Goal: Feedback & Contribution: Contribute content

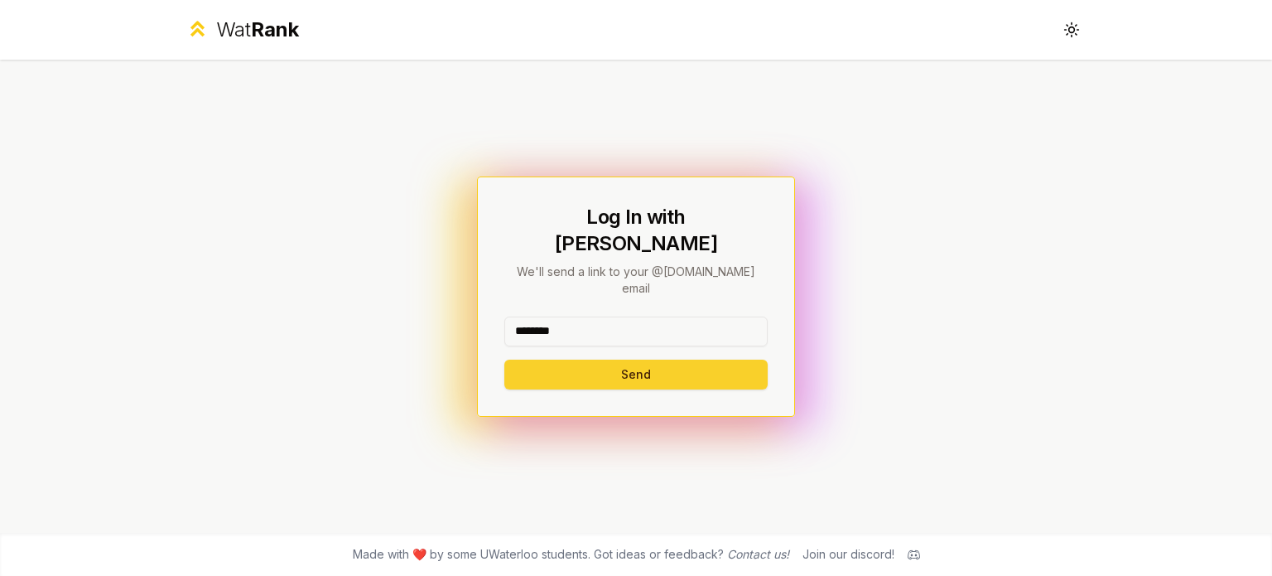
type input "********"
click at [554, 359] on button "Send" at bounding box center [635, 374] width 263 height 30
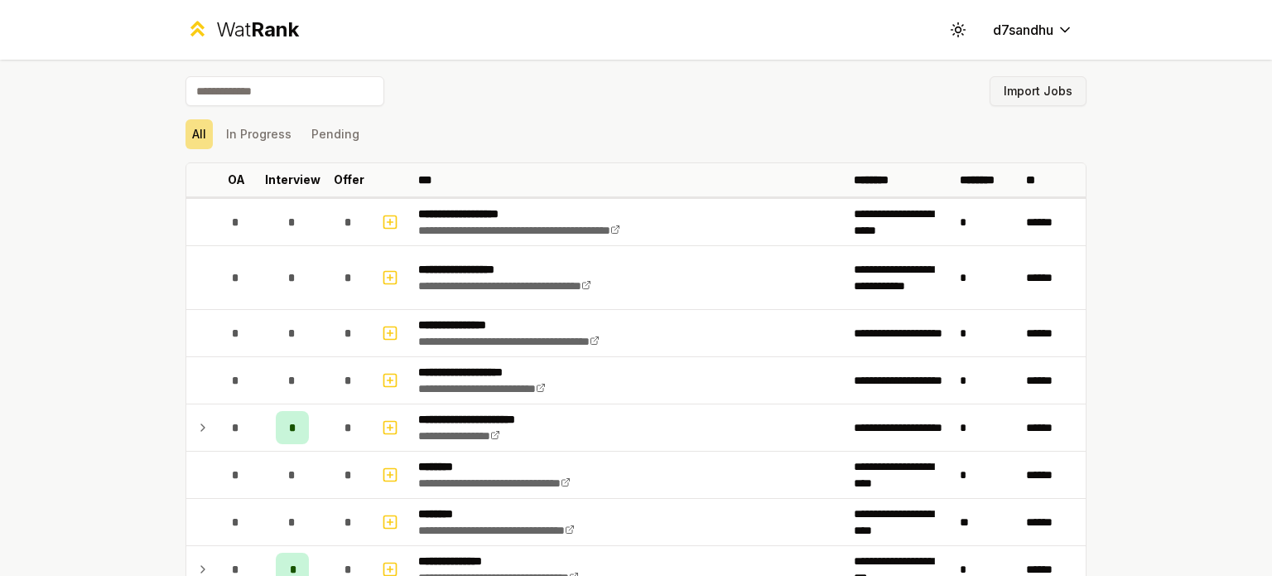
click at [1051, 90] on button "Import Jobs" at bounding box center [1038, 91] width 97 height 30
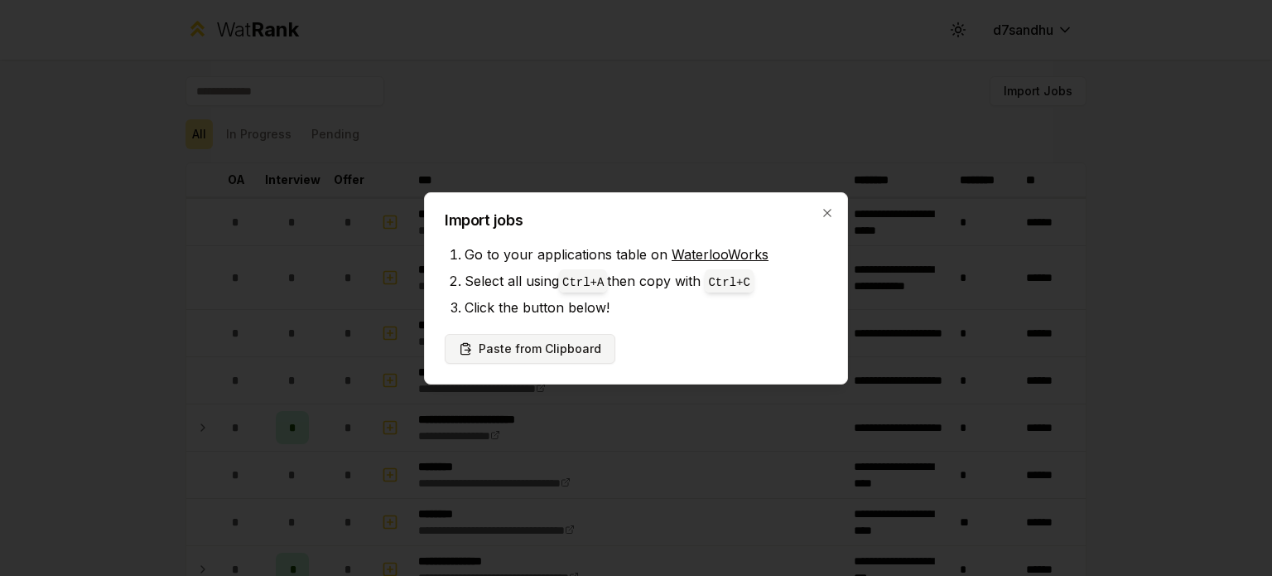
click at [549, 348] on button "Paste from Clipboard" at bounding box center [530, 349] width 171 height 30
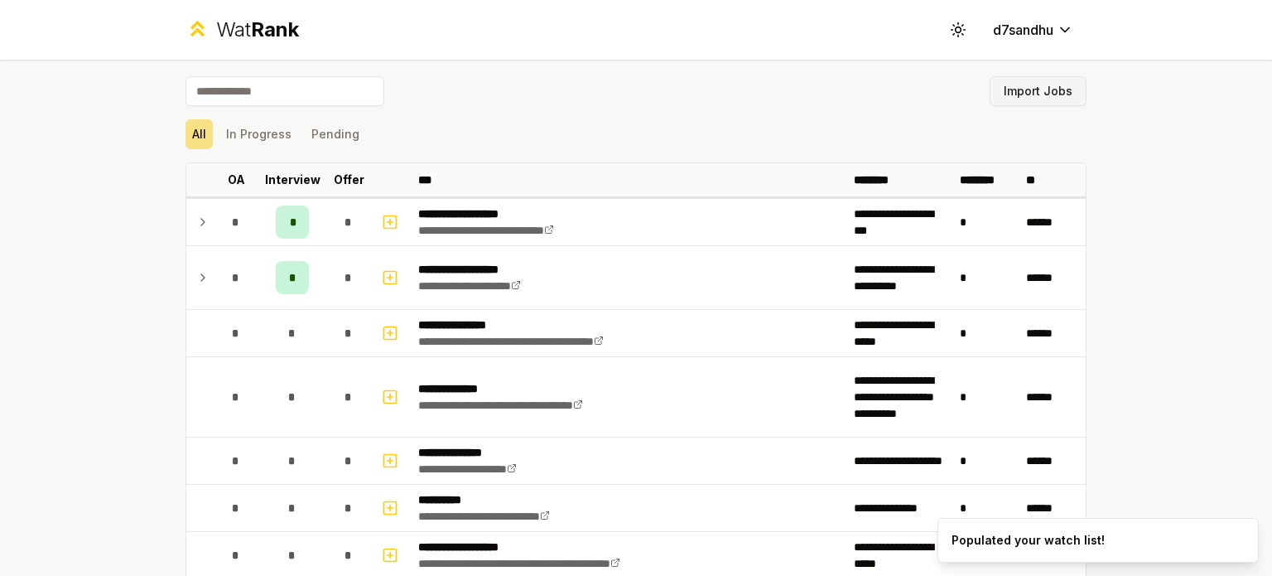
click at [1033, 90] on button "Import Jobs" at bounding box center [1038, 91] width 97 height 30
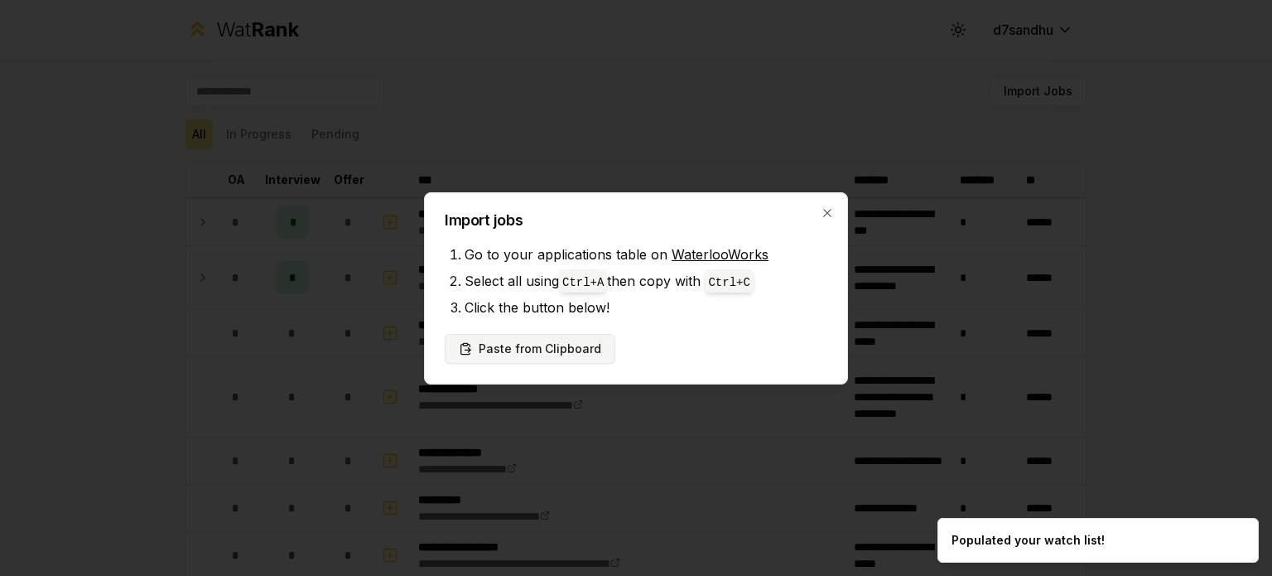
click at [533, 339] on button "Paste from Clipboard" at bounding box center [530, 349] width 171 height 30
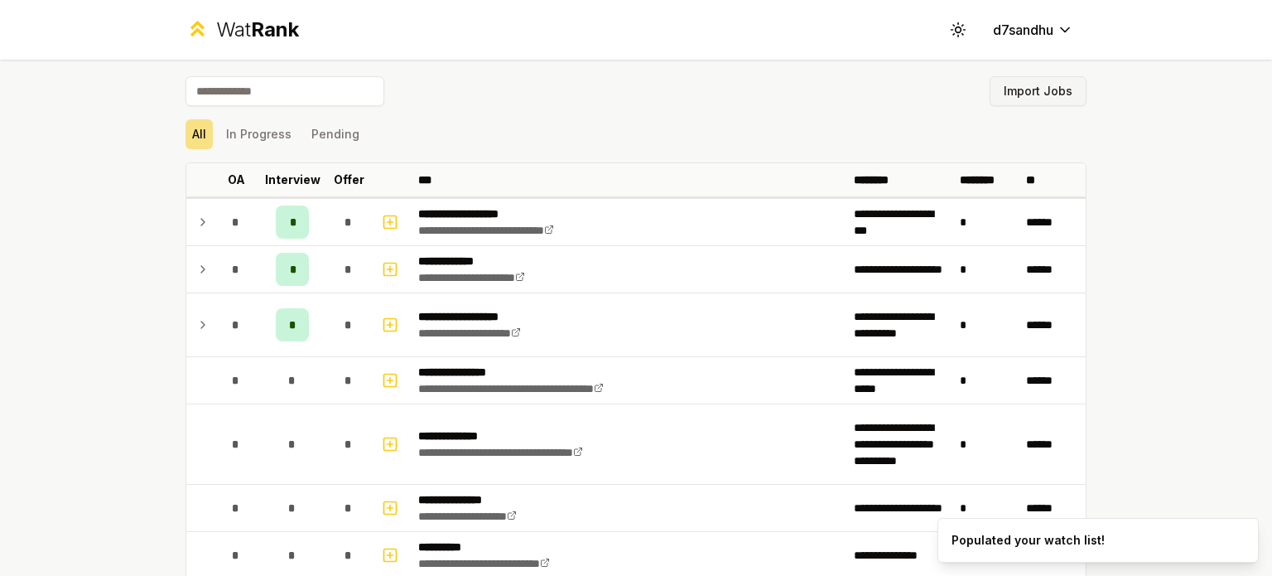
click at [1032, 89] on button "Import Jobs" at bounding box center [1038, 91] width 97 height 30
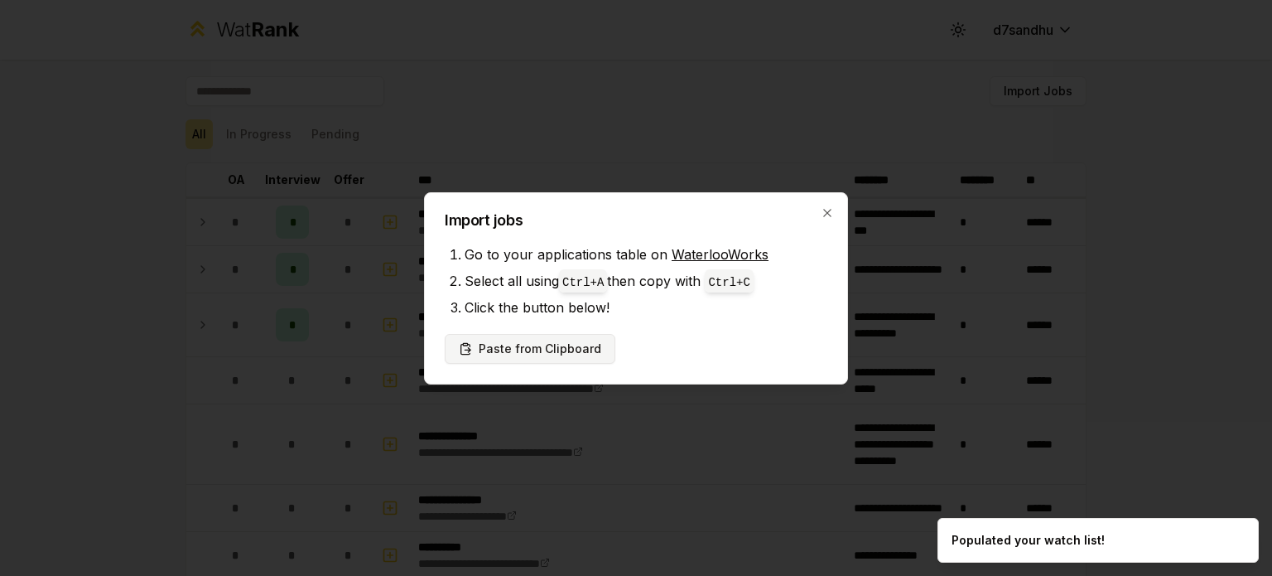
click at [592, 343] on button "Paste from Clipboard" at bounding box center [530, 349] width 171 height 30
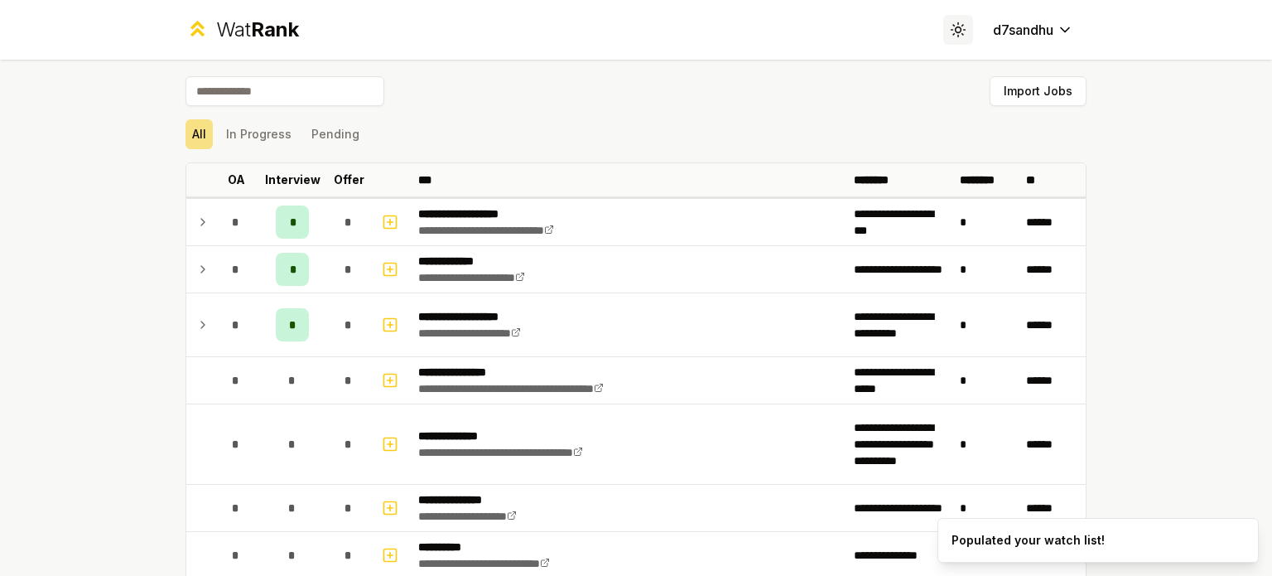
click at [950, 40] on button "Toggle theme" at bounding box center [958, 30] width 30 height 30
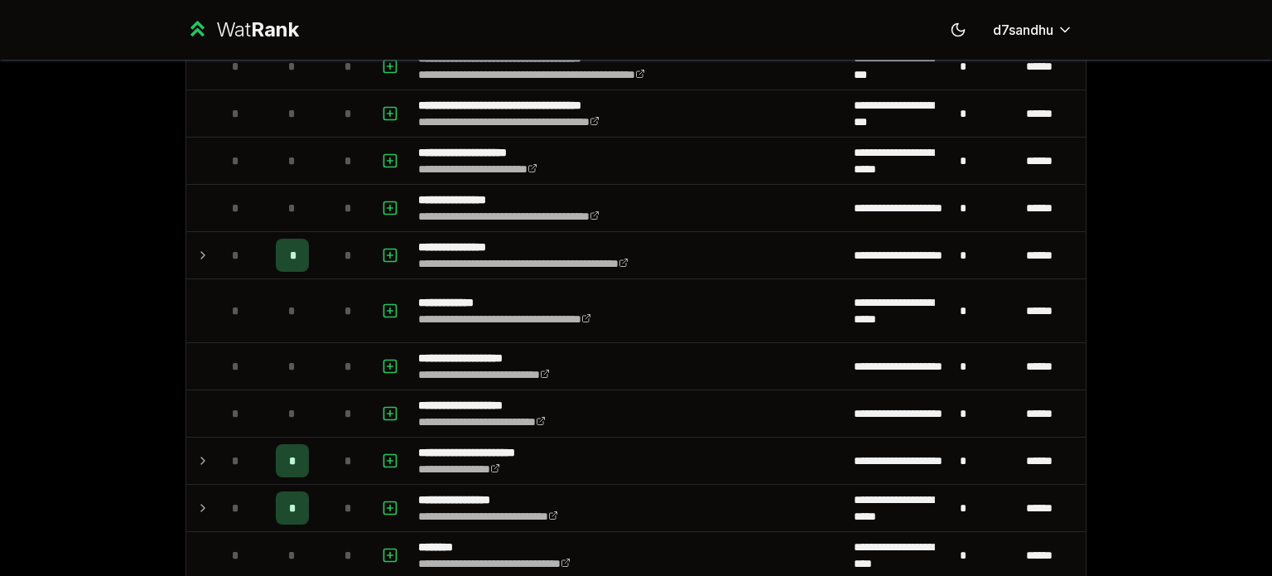
scroll to position [846, 0]
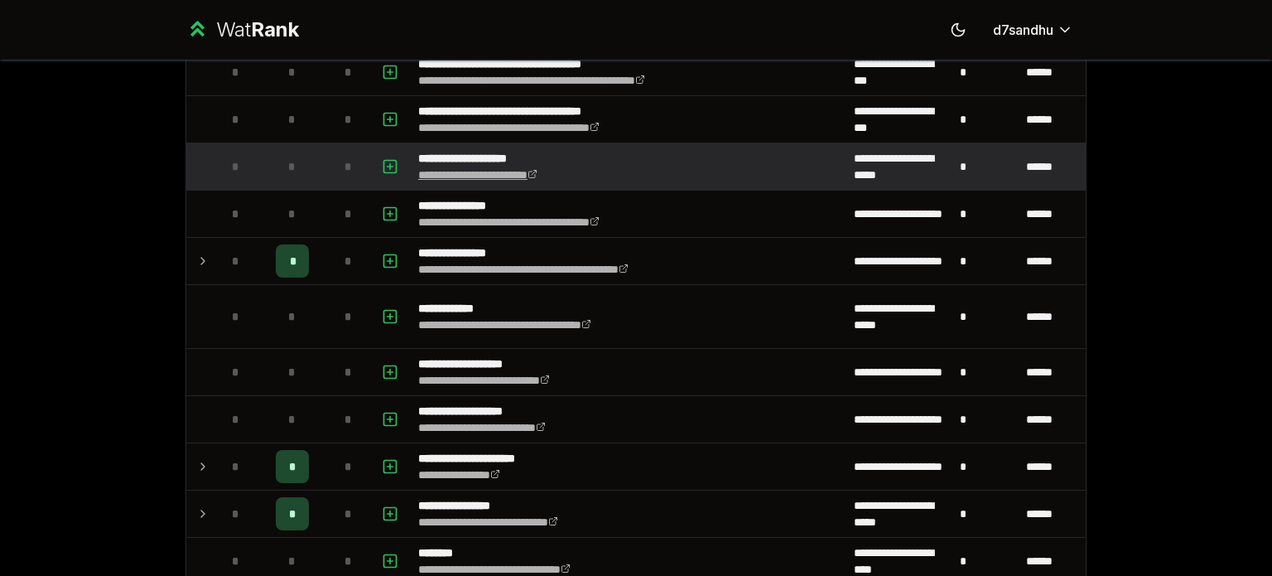
click at [494, 175] on link "**********" at bounding box center [477, 175] width 119 height 12
click at [394, 161] on button "button" at bounding box center [389, 166] width 23 height 27
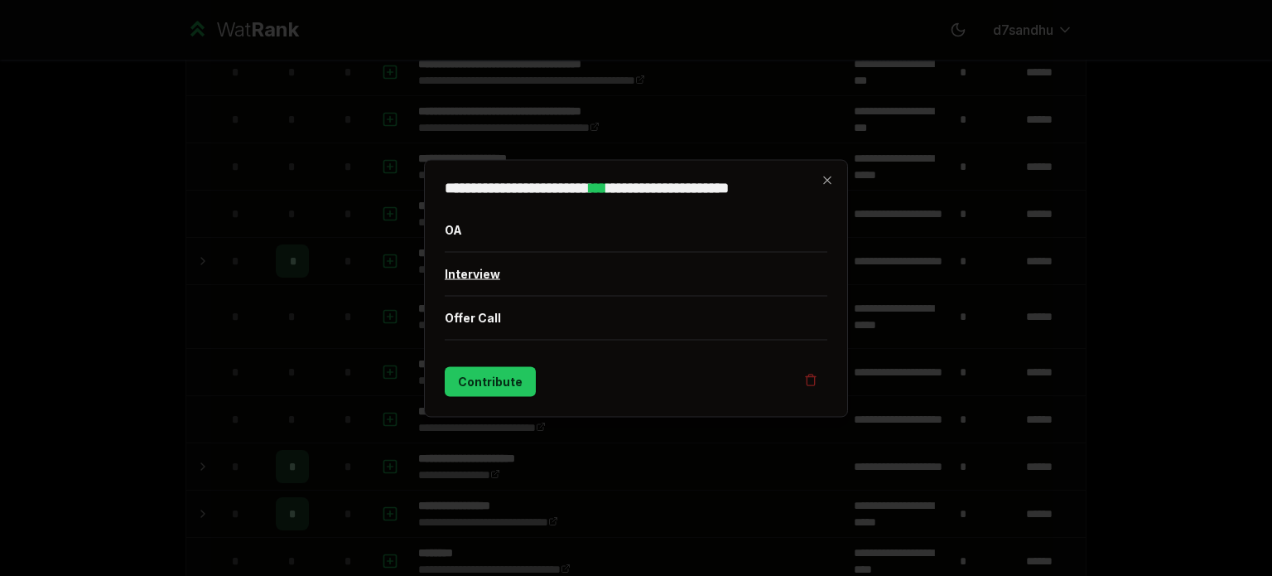
click at [467, 272] on button "Interview" at bounding box center [636, 273] width 383 height 43
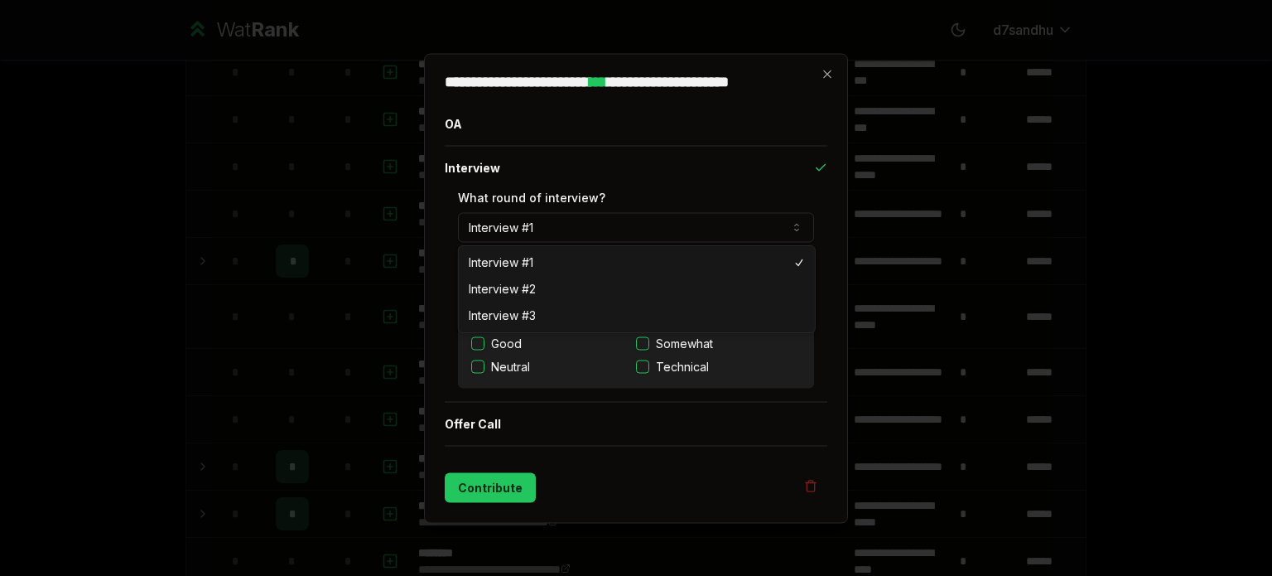
click at [543, 241] on button "Interview #1" at bounding box center [636, 227] width 356 height 30
click at [544, 237] on button "Interview #1" at bounding box center [636, 227] width 356 height 30
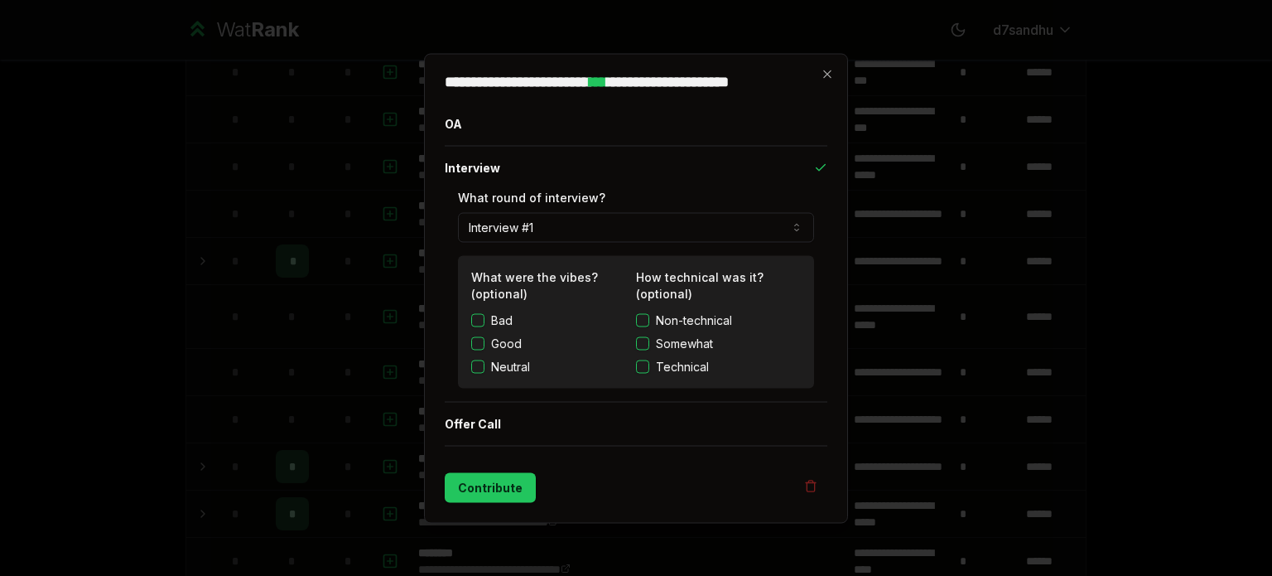
click at [644, 317] on button "Non-technical" at bounding box center [642, 319] width 13 height 13
click at [643, 340] on button "Somewhat" at bounding box center [642, 342] width 13 height 13
click at [480, 492] on button "Contribute" at bounding box center [490, 487] width 91 height 30
